Goal: Transaction & Acquisition: Purchase product/service

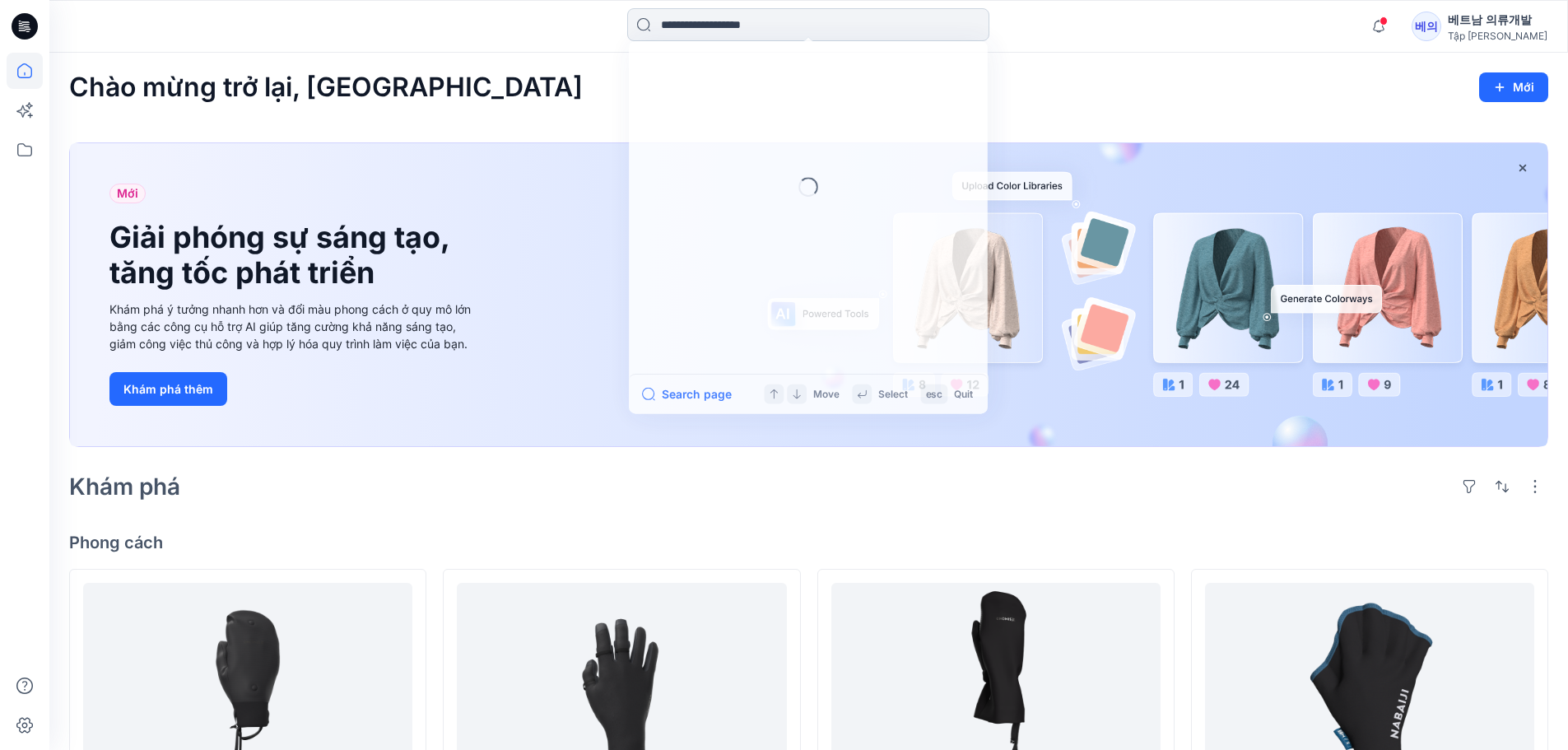
click at [770, 26] on input at bounding box center [809, 25] width 362 height 33
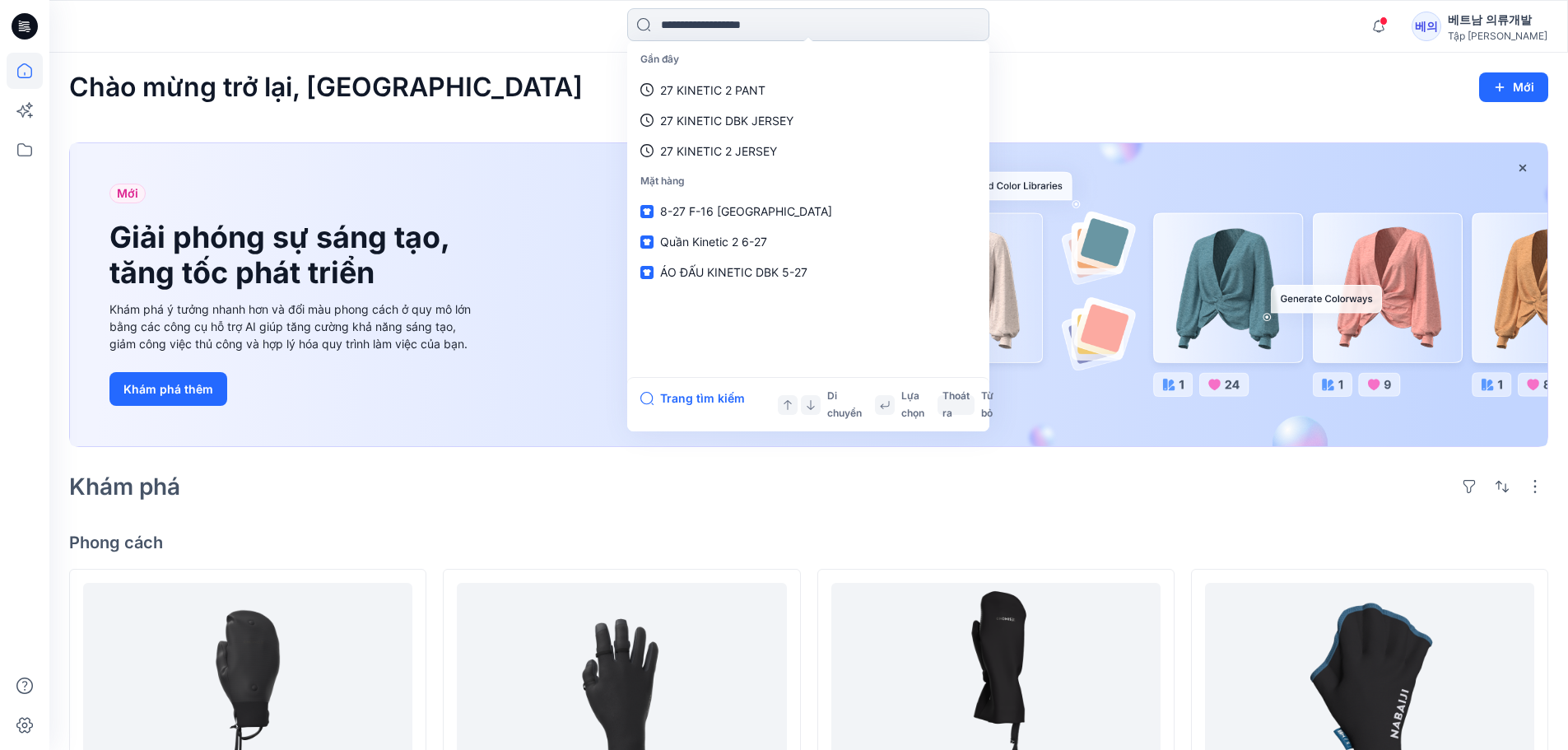
click at [712, 20] on input at bounding box center [809, 25] width 362 height 33
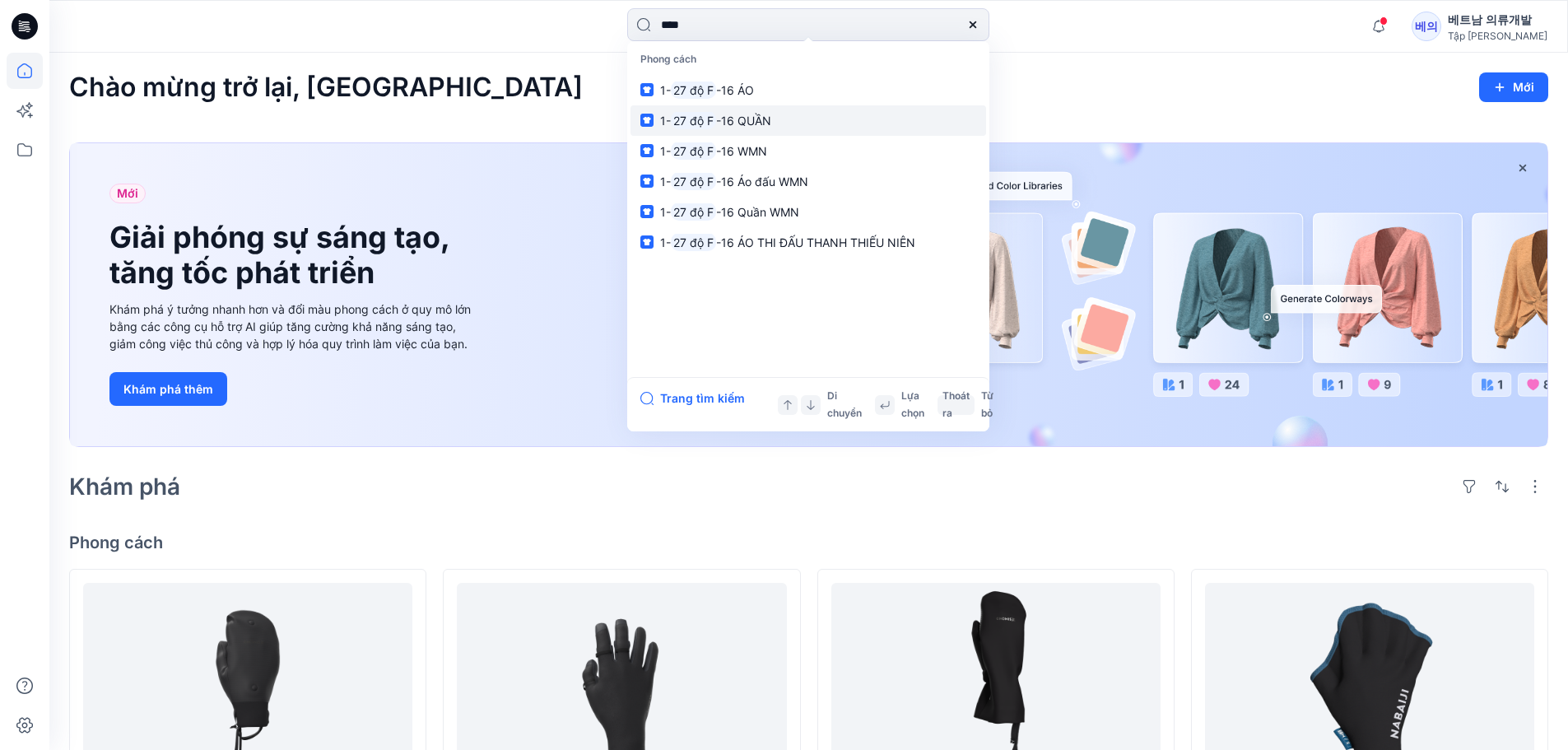
type input "****"
click at [750, 121] on font "-16 QUẦN" at bounding box center [743, 120] width 55 height 14
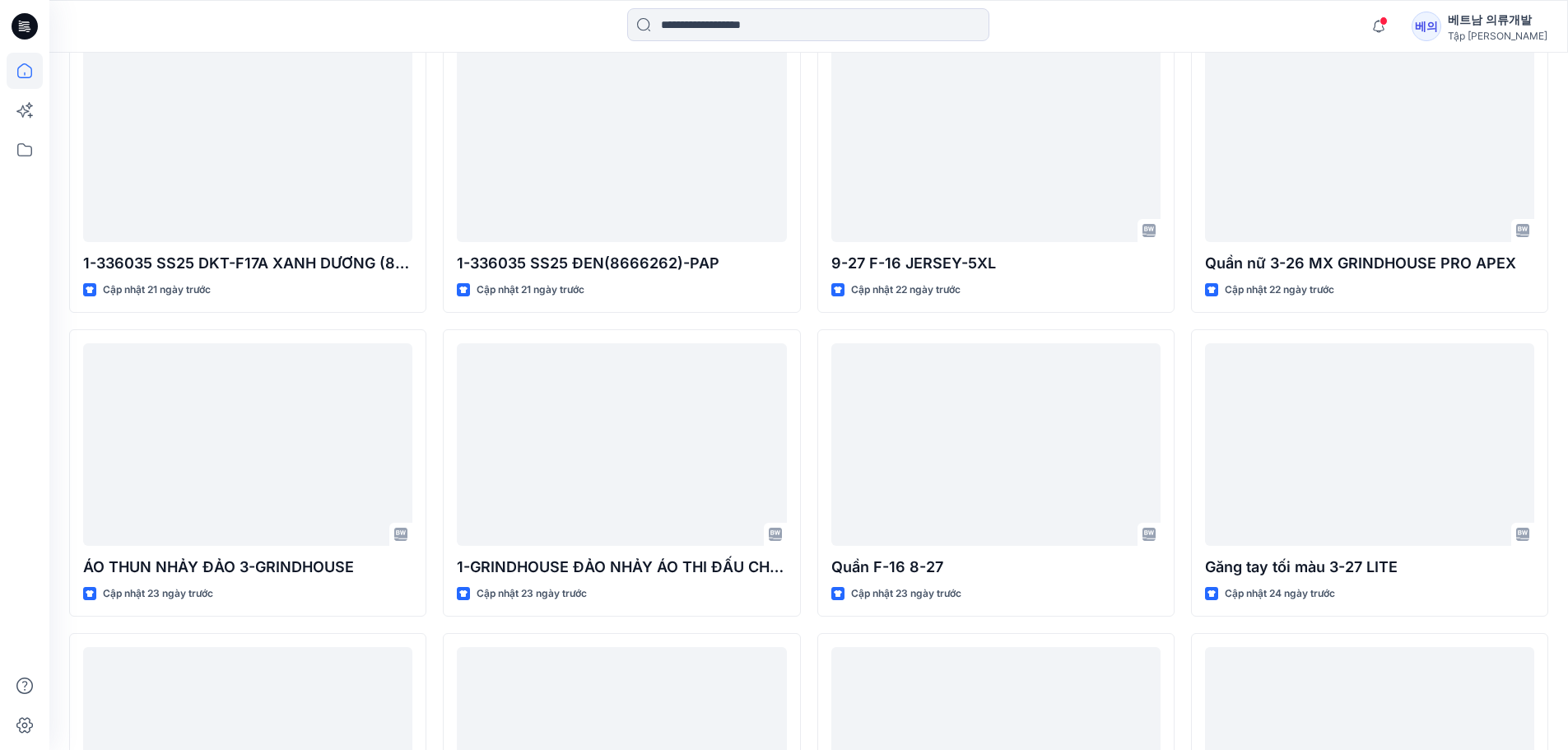
scroll to position [2397, 0]
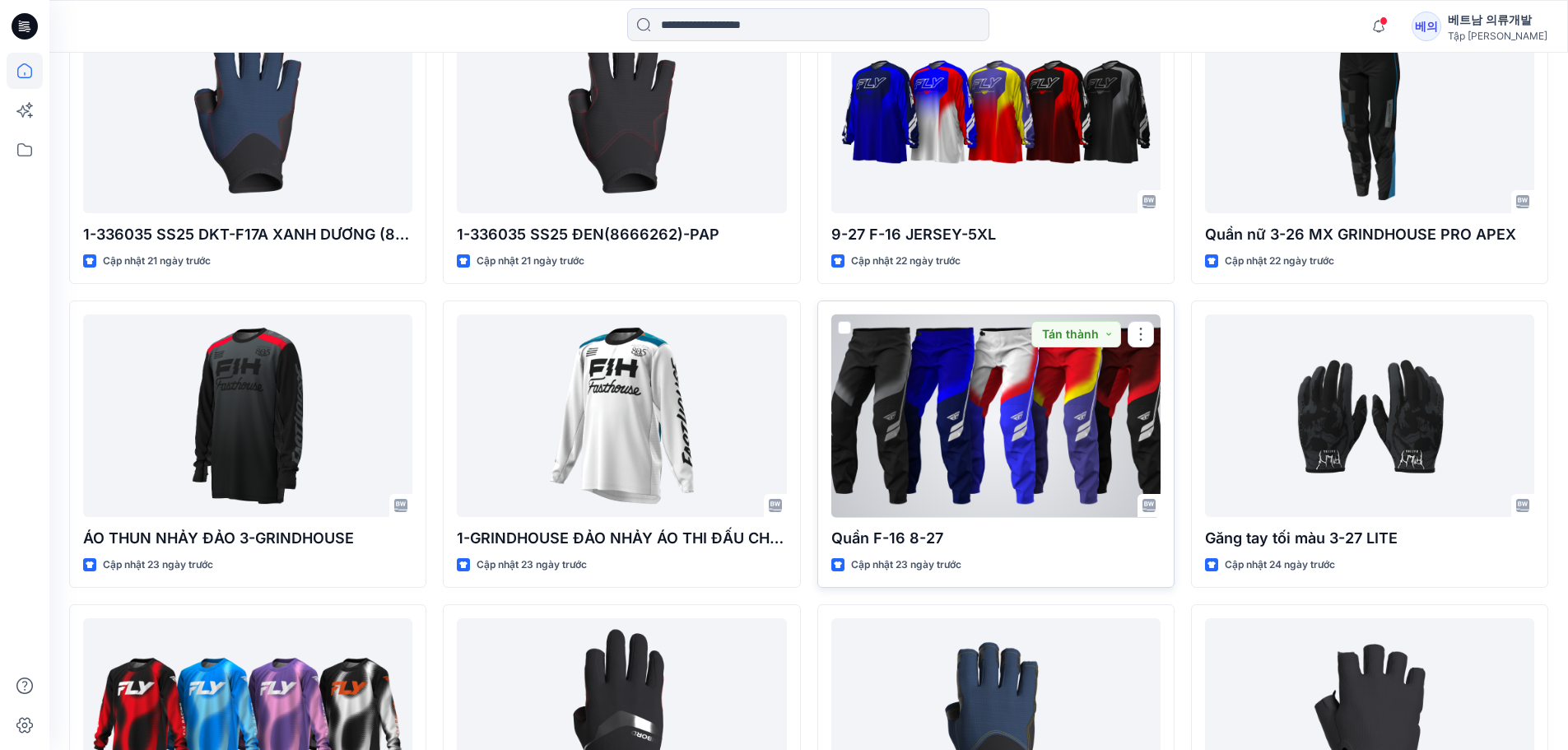
click at [1055, 394] on div at bounding box center [996, 416] width 329 height 203
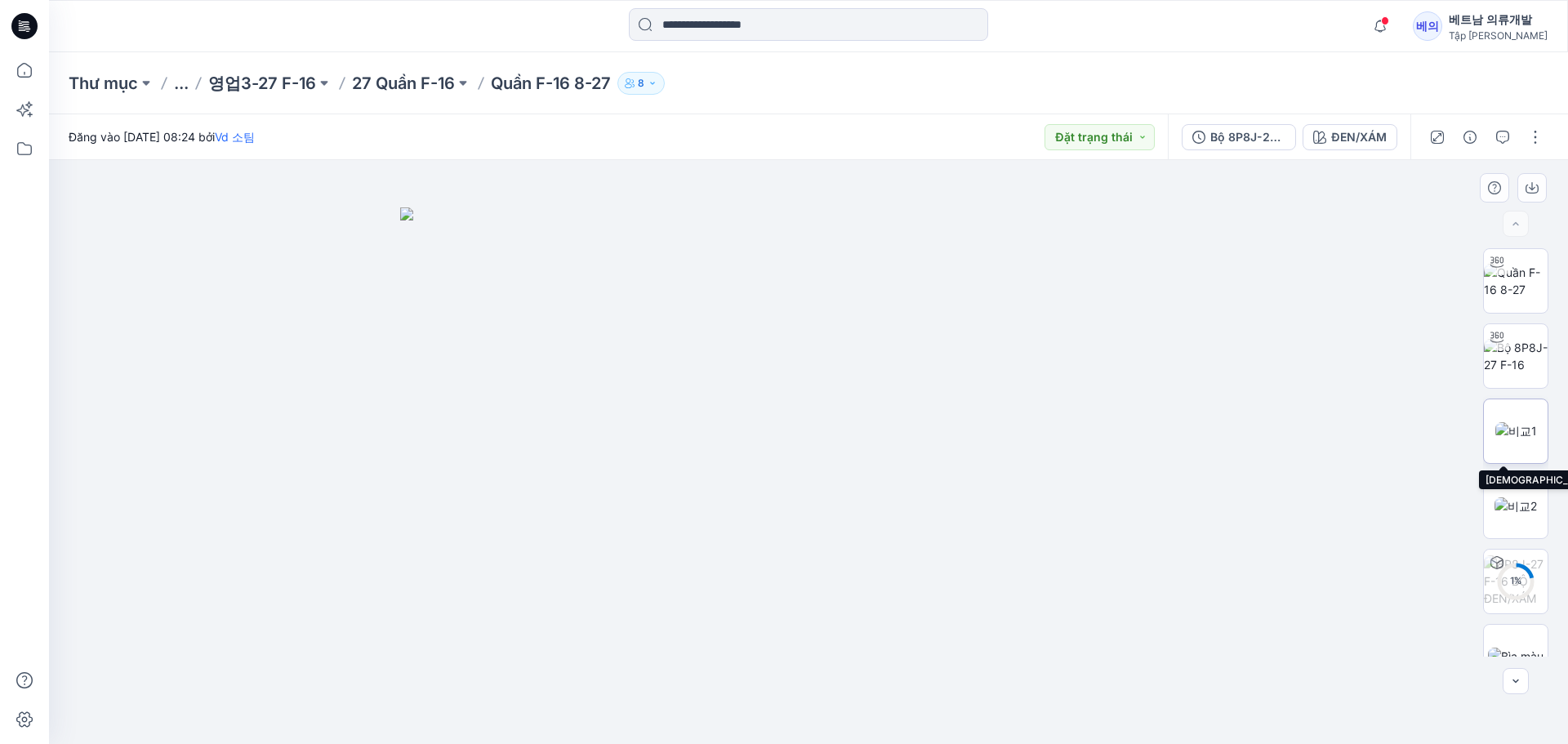
click at [1500, 439] on img at bounding box center [1516, 431] width 42 height 17
click at [1477, 492] on div "1 %" at bounding box center [1515, 453] width 104 height 409
click at [1533, 498] on img at bounding box center [1515, 506] width 42 height 17
click at [1512, 422] on img at bounding box center [1516, 431] width 42 height 17
